Goal: Browse casually

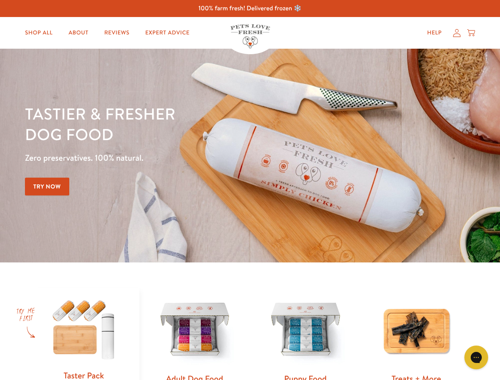
click at [250, 190] on div "Tastier & fresher dog food Zero preservatives. 100% natural. Try Now" at bounding box center [175, 155] width 300 height 104
click at [476, 357] on icon "Open gorgias live chat" at bounding box center [476, 357] width 8 height 8
